Goal: Task Accomplishment & Management: Use online tool/utility

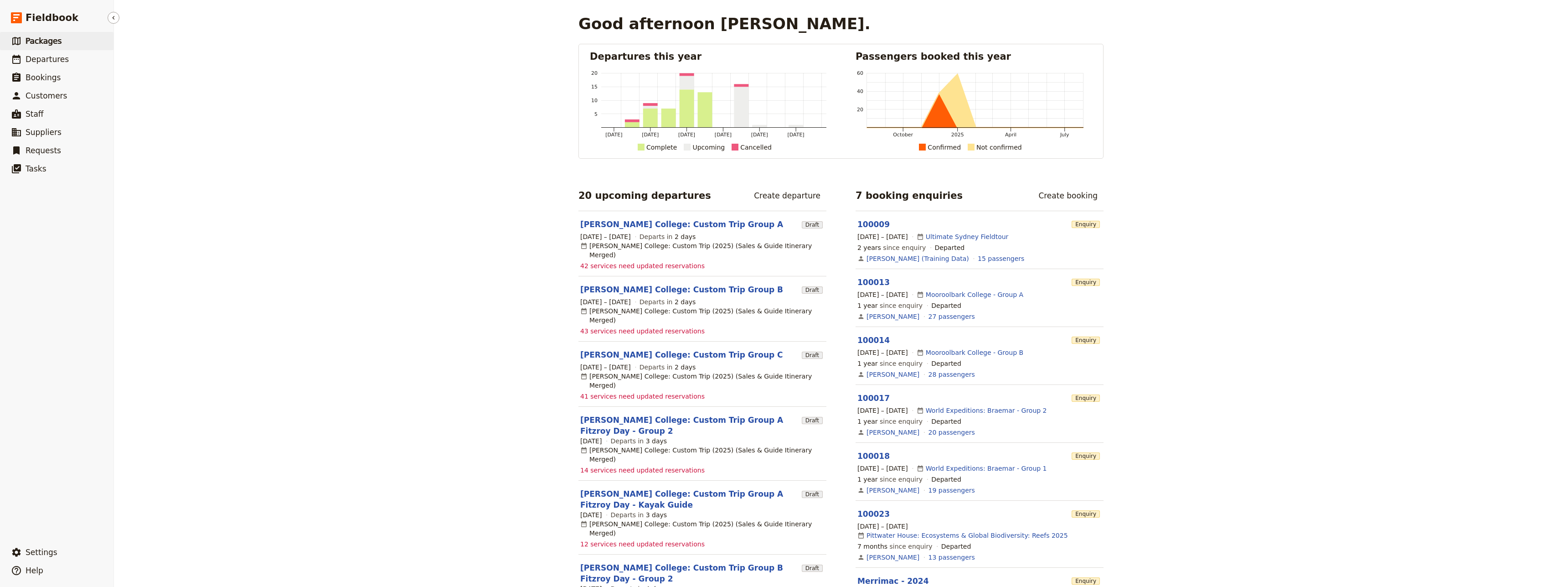
click at [46, 44] on span "Packages" at bounding box center [43, 41] width 36 height 9
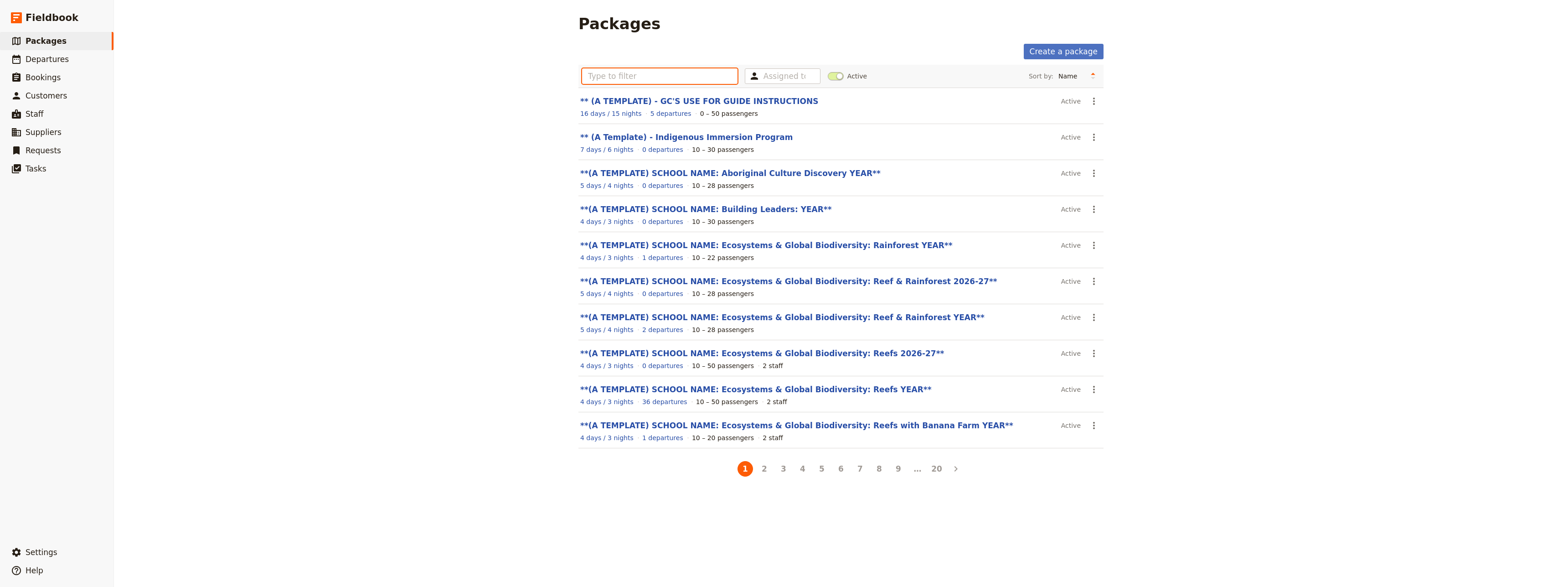
click at [629, 76] on input "text" at bounding box center [659, 76] width 155 height 15
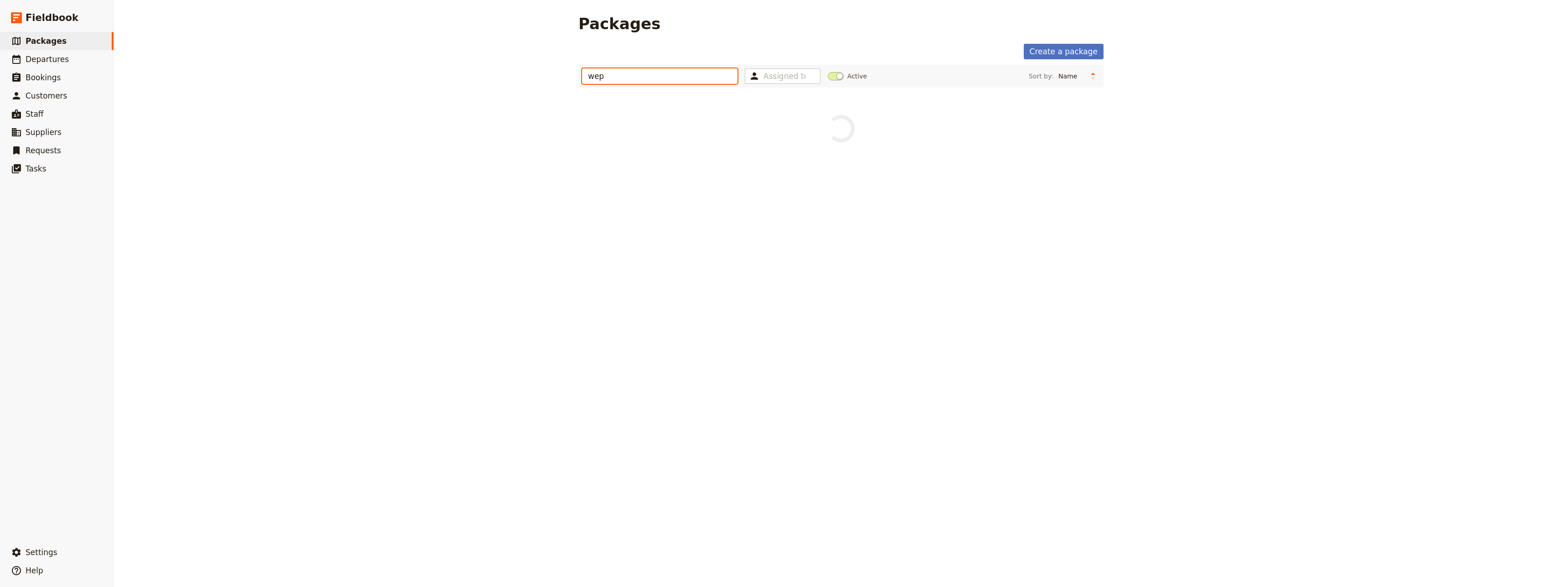
type input "wep"
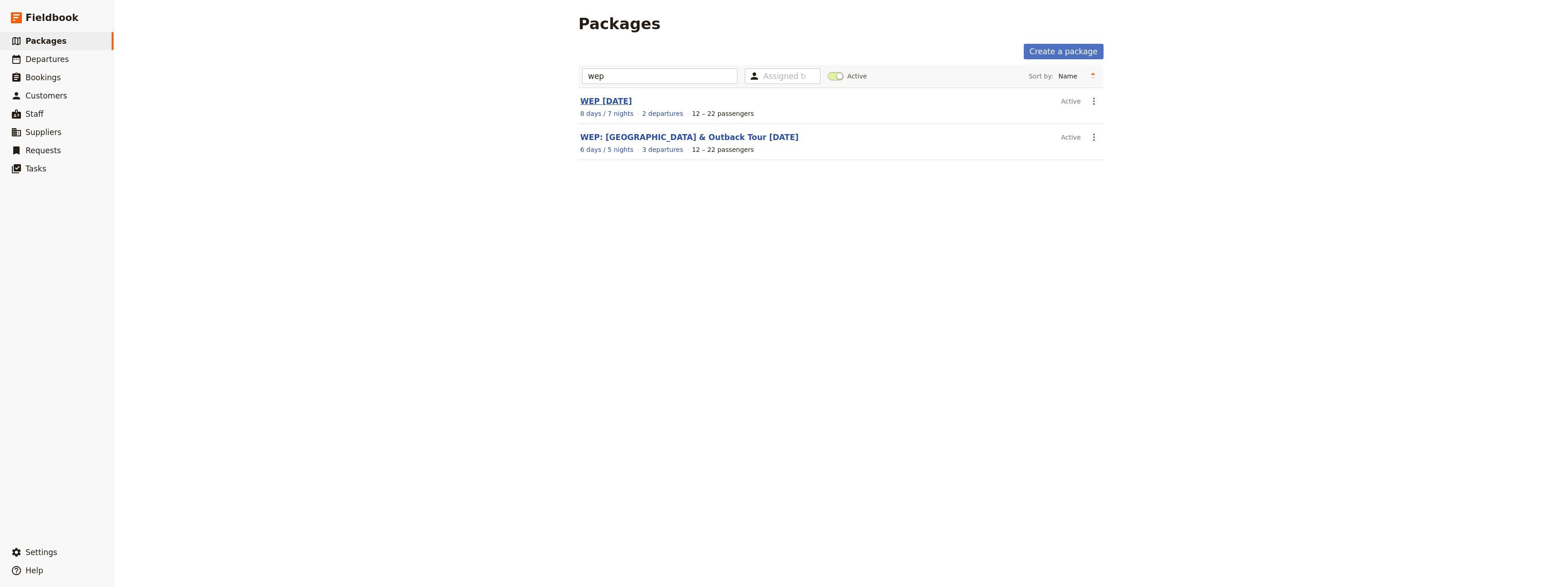
click at [604, 102] on link "WEP [DATE]" at bounding box center [606, 101] width 52 height 9
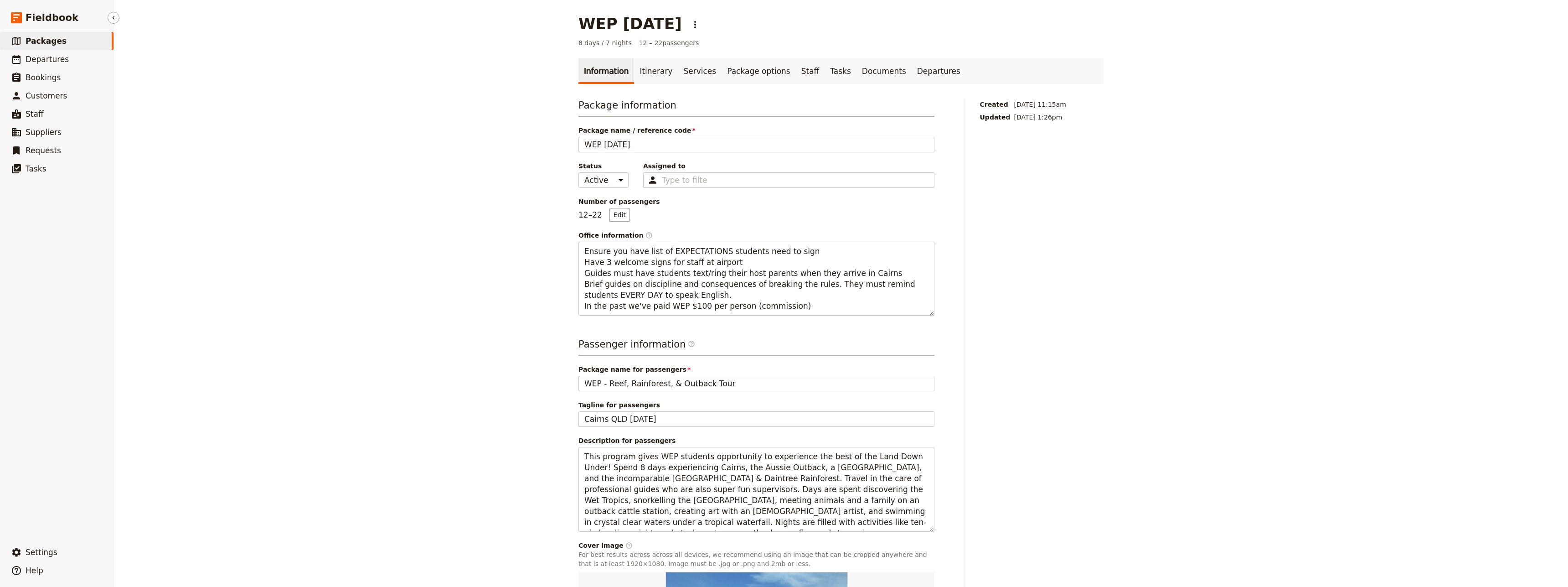
click at [41, 40] on span "Packages" at bounding box center [46, 41] width 41 height 9
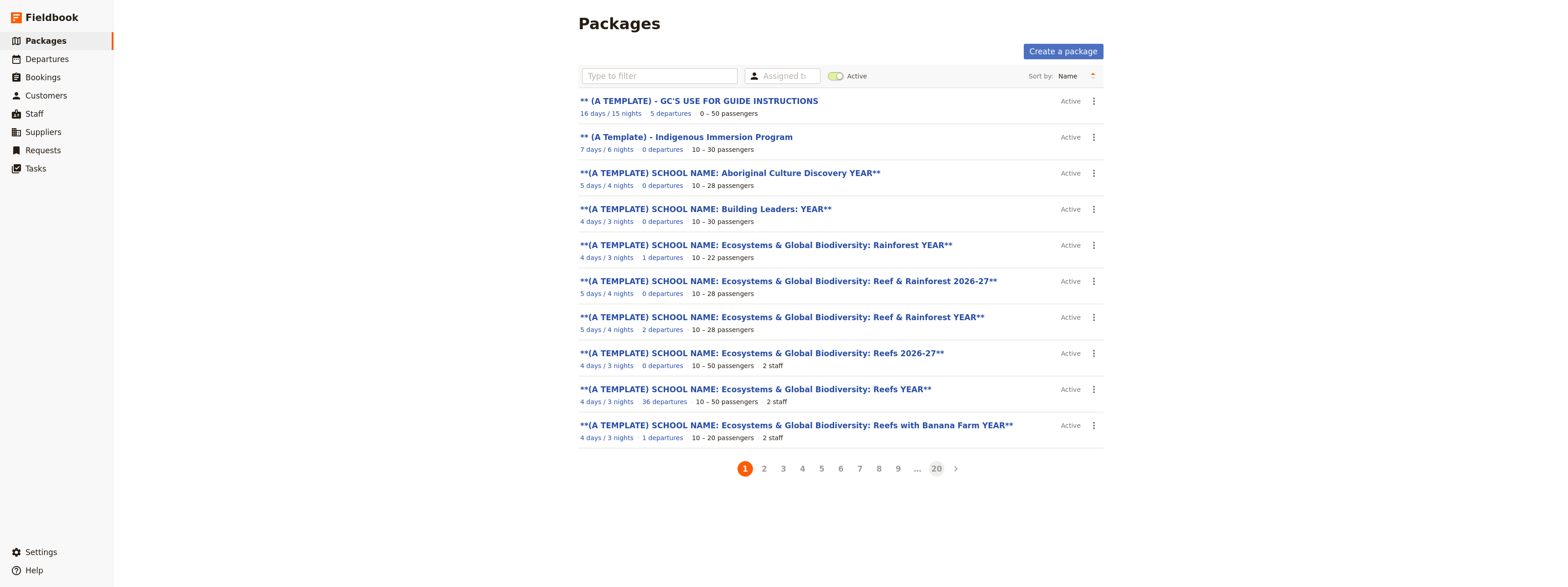
click at [931, 471] on button "20" at bounding box center [936, 468] width 15 height 15
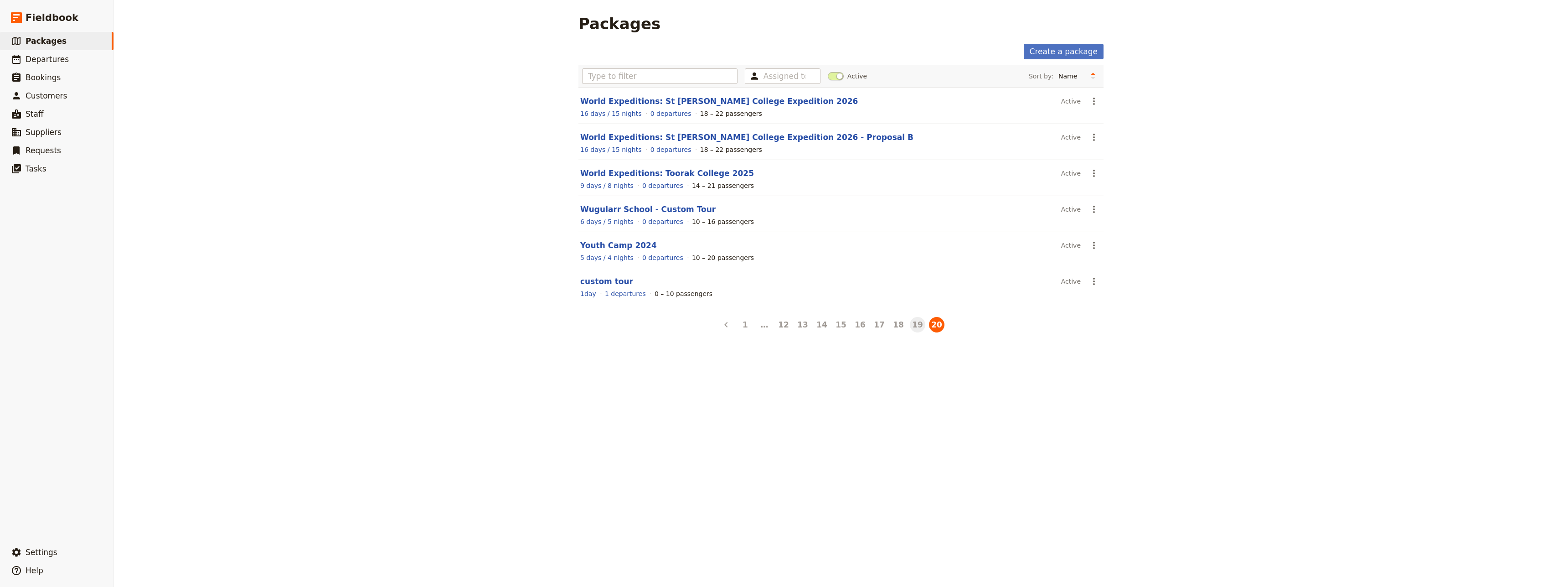
click at [913, 325] on button "19" at bounding box center [917, 324] width 15 height 15
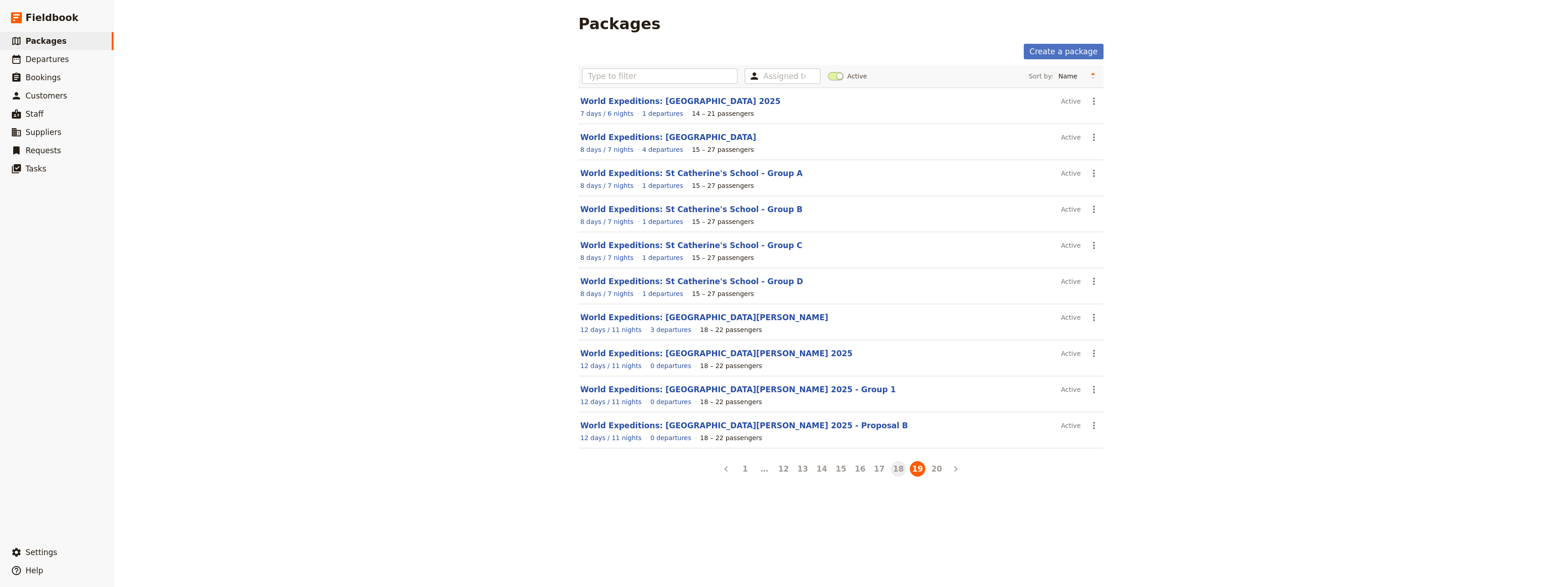
click at [896, 466] on button "18" at bounding box center [898, 468] width 15 height 15
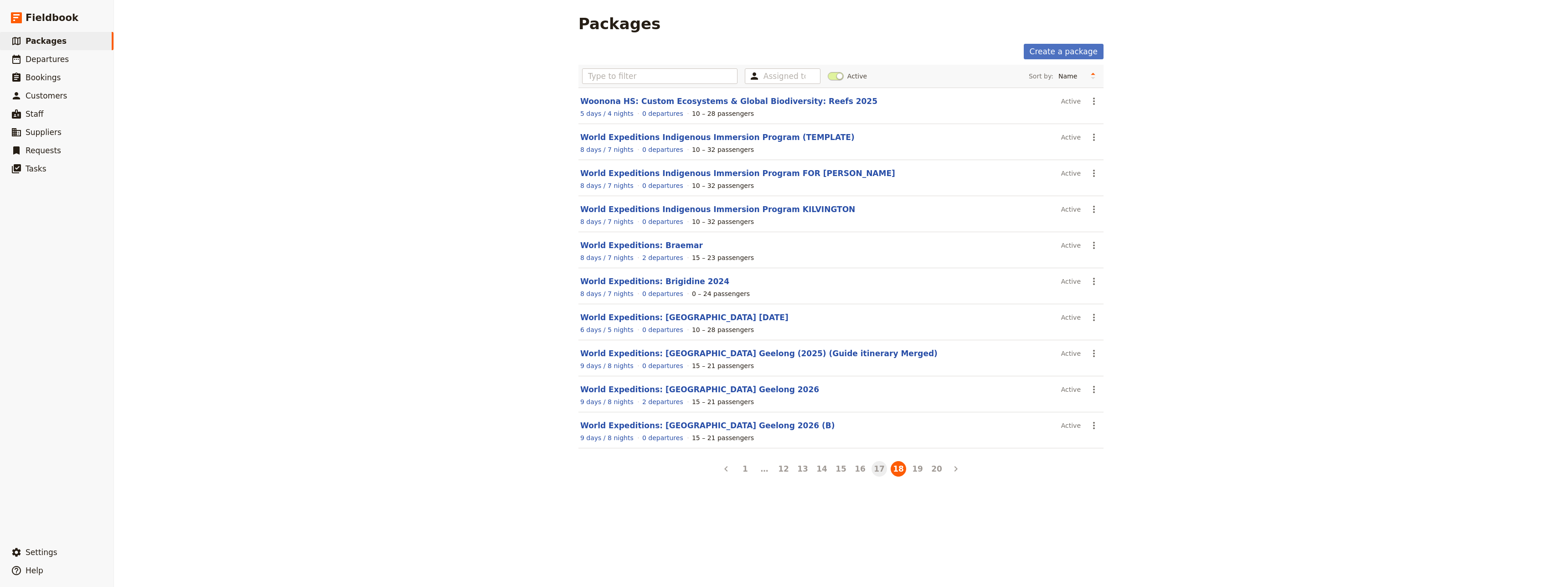
click at [873, 469] on button "17" at bounding box center [879, 468] width 15 height 15
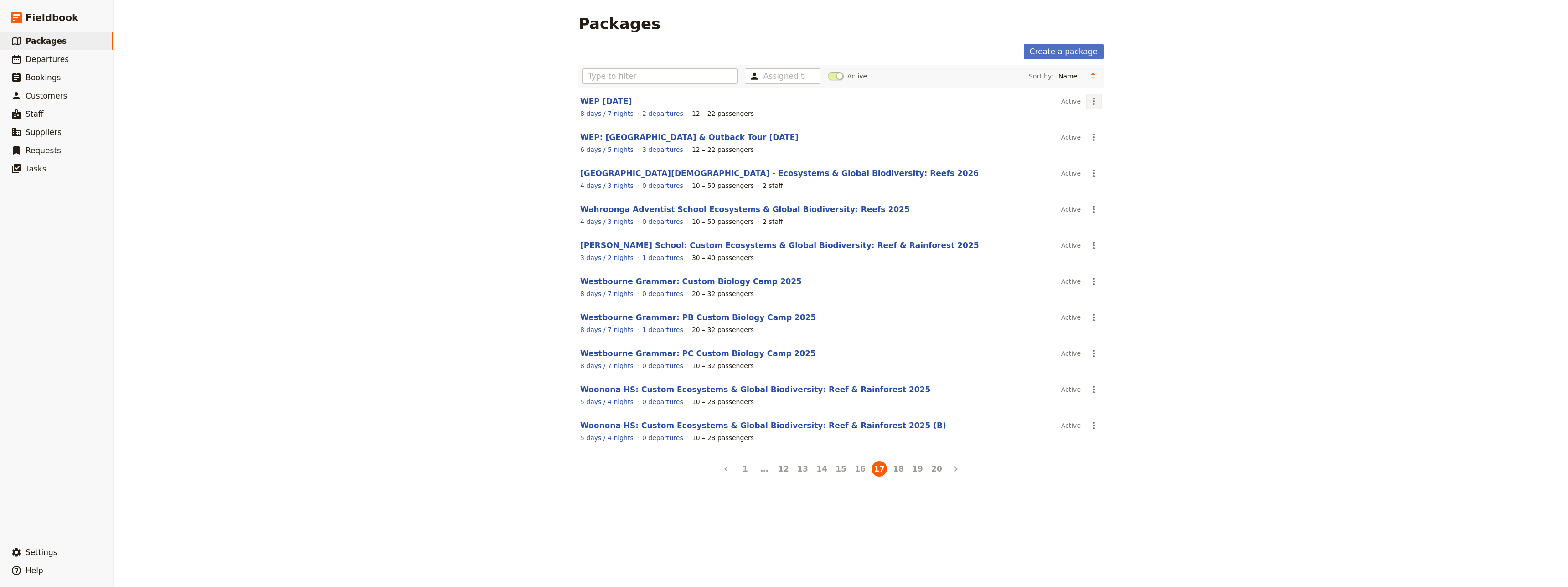
click at [1093, 100] on icon "Actions" at bounding box center [1094, 101] width 2 height 7
click at [1113, 149] on span "Clone this package" at bounding box center [1119, 147] width 61 height 9
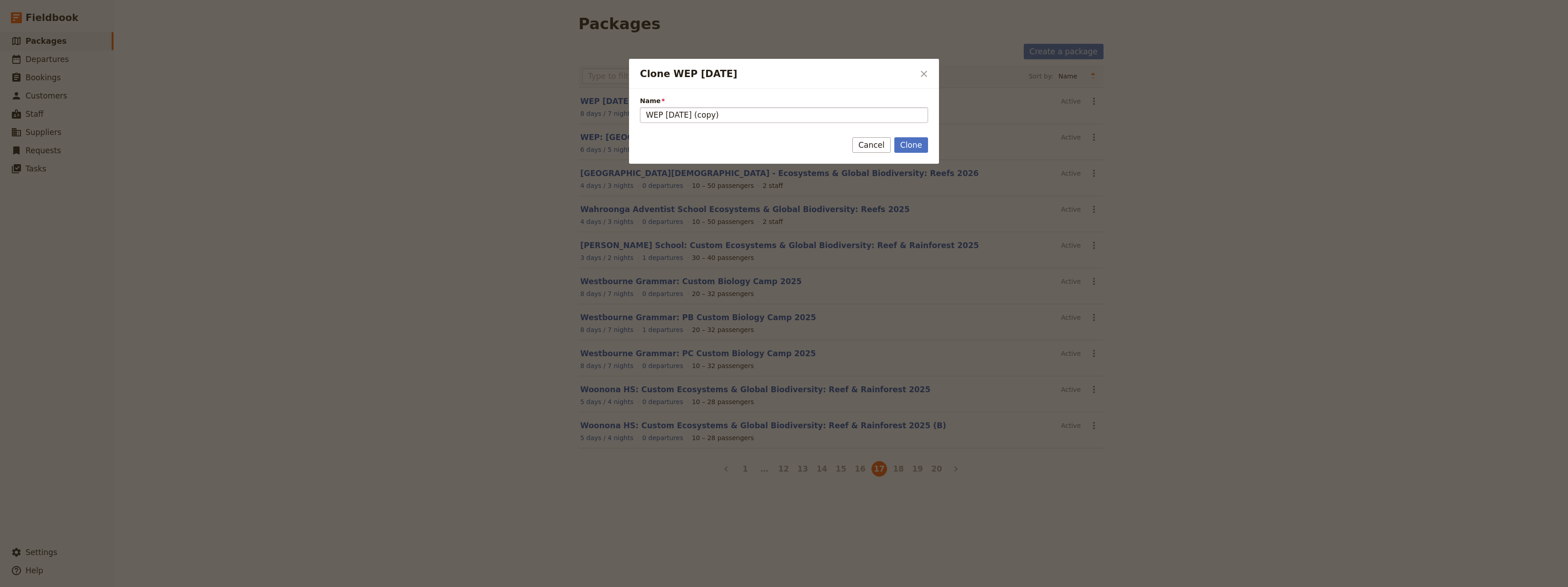
drag, startPoint x: 730, startPoint y: 114, endPoint x: 710, endPoint y: 113, distance: 20.0
click at [710, 113] on input "WEP [DATE] (copy)" at bounding box center [783, 114] width 288 height 15
type input "WEP [DATE]"
click at [914, 141] on button "Clone" at bounding box center [911, 144] width 33 height 15
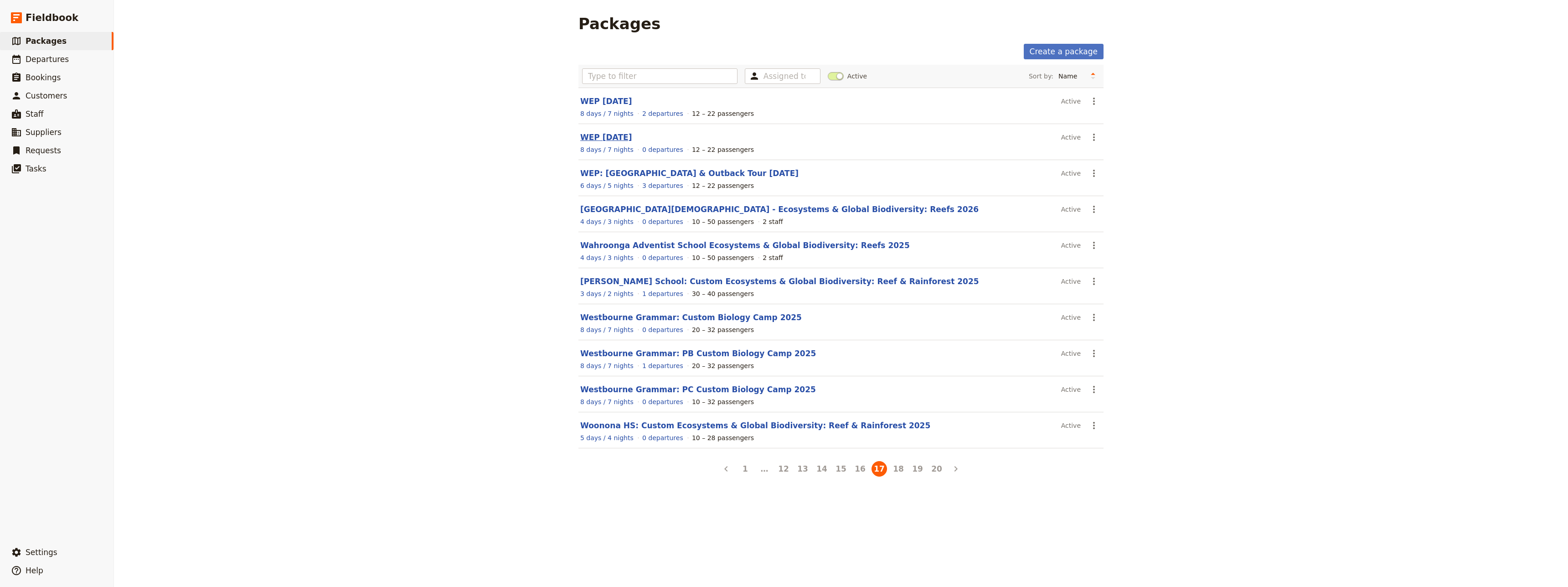
click at [598, 136] on link "WEP [DATE]" at bounding box center [606, 137] width 52 height 9
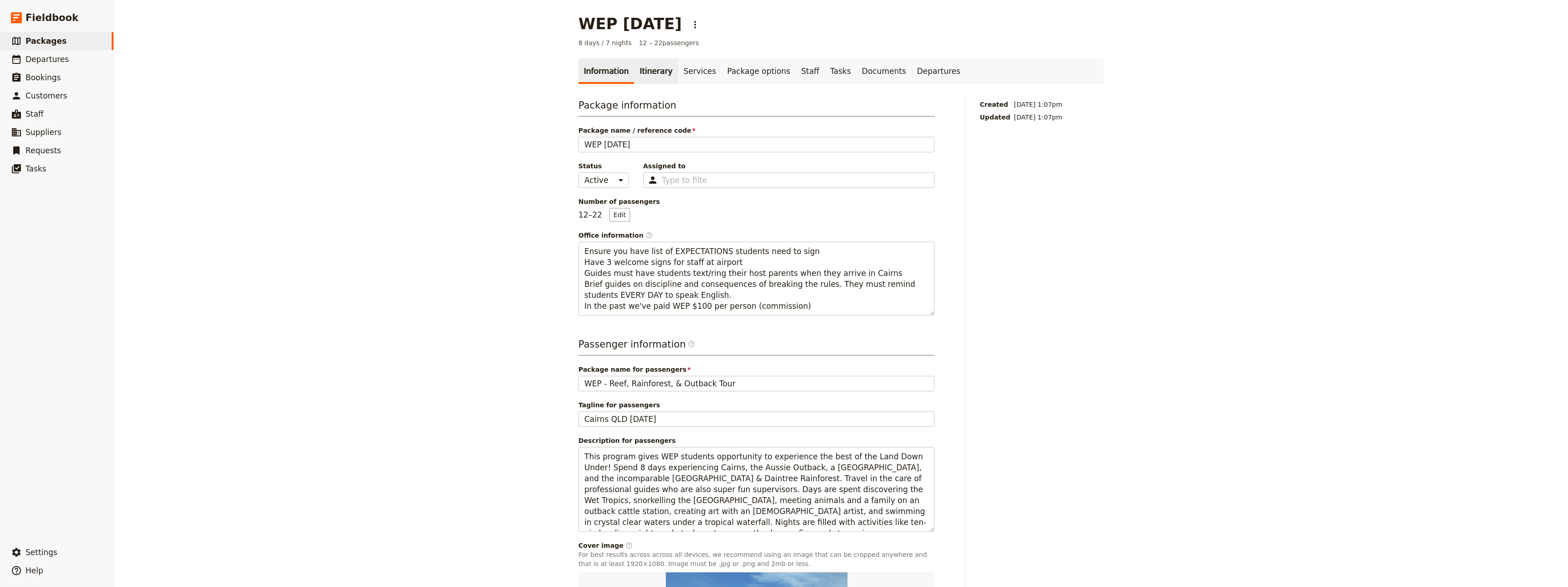
click at [640, 76] on link "Itinerary" at bounding box center [656, 71] width 44 height 26
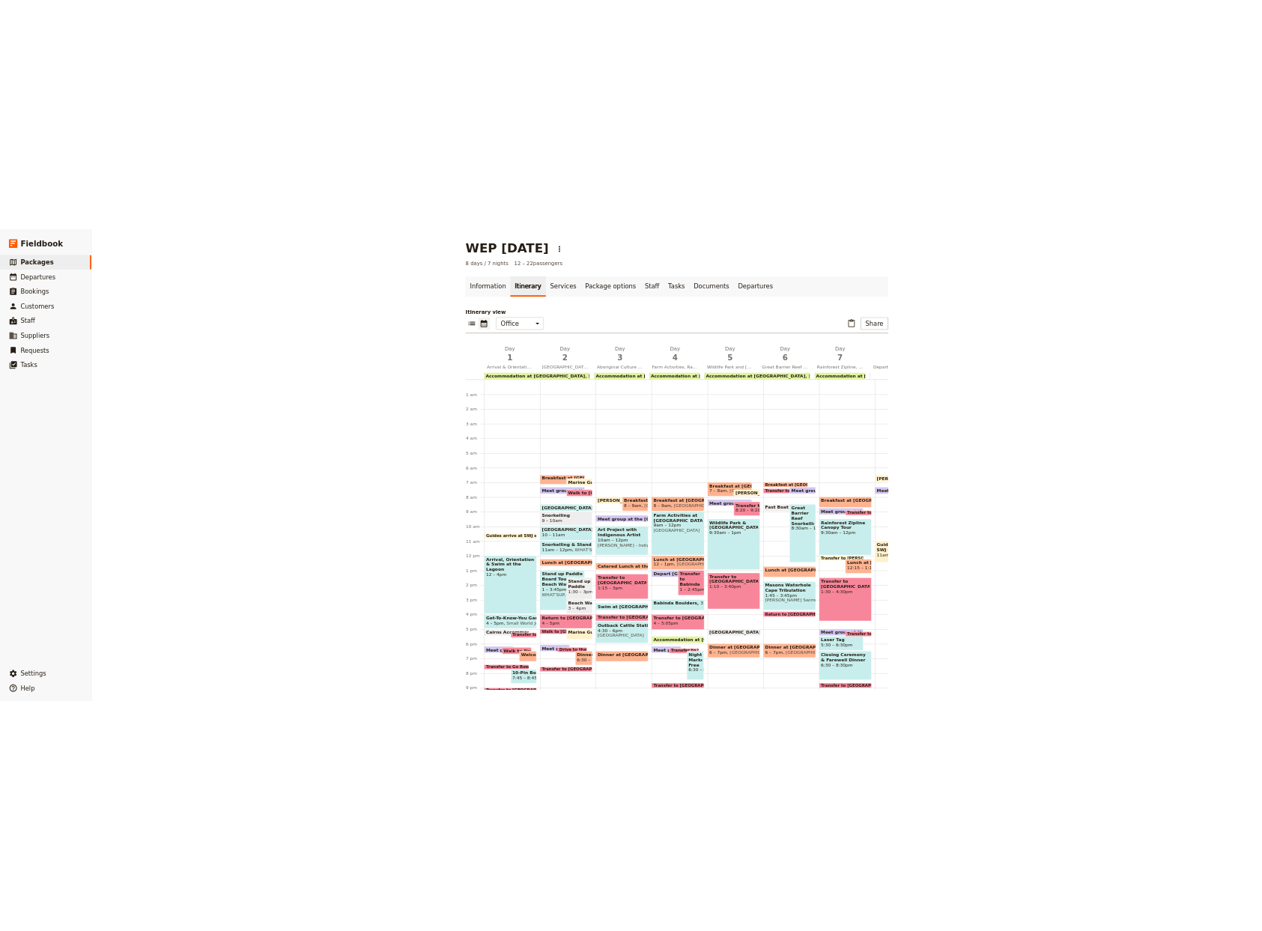
scroll to position [99, 0]
